Goal: Find specific page/section: Find specific page/section

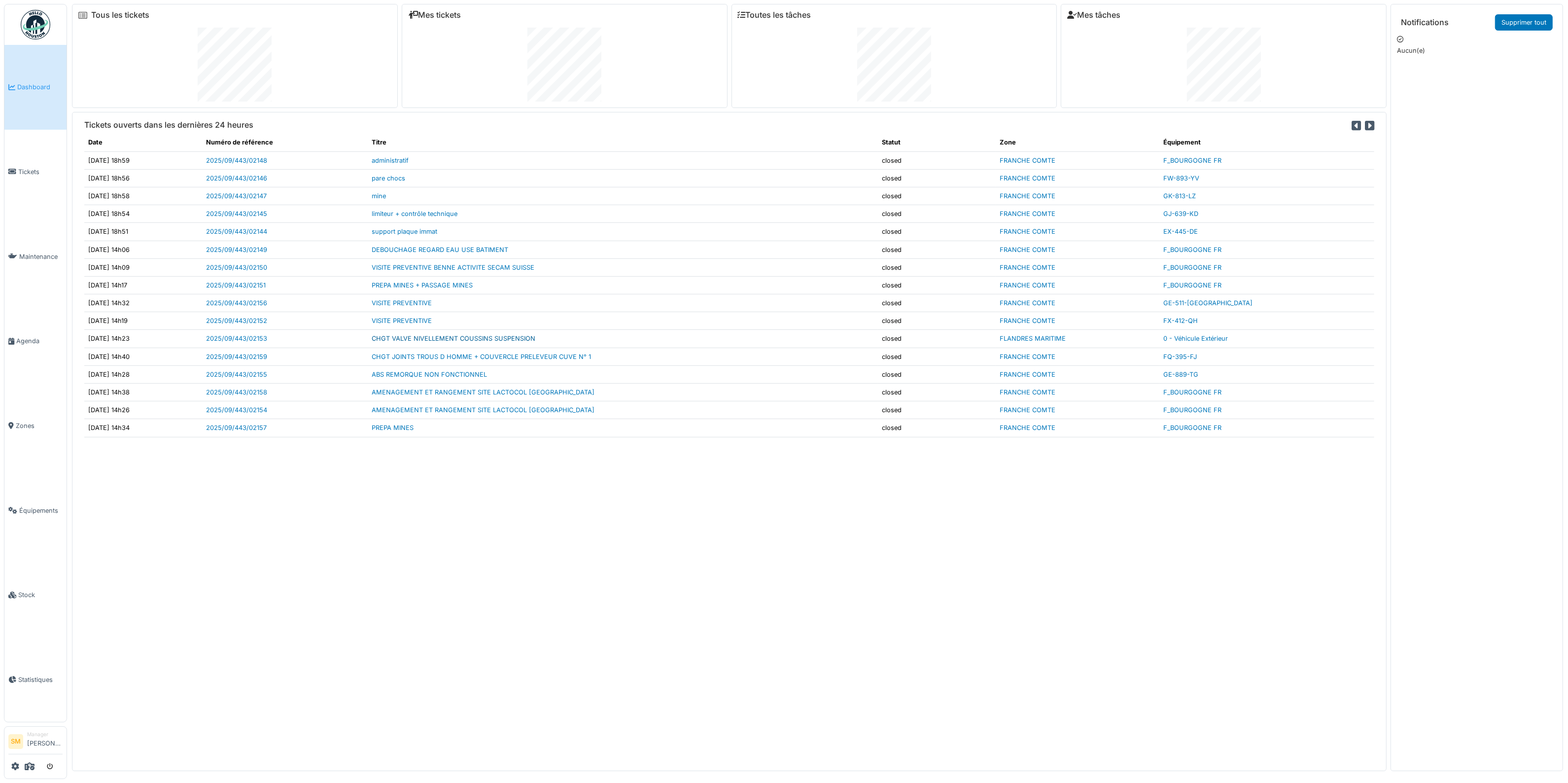
click at [447, 338] on link "CHGT VALVE NIVELLEMENT COUSSINS SUSPENSION" at bounding box center [453, 338] width 163 height 7
click at [413, 429] on link "PREPA MINES" at bounding box center [392, 428] width 42 height 7
